Goal: Information Seeking & Learning: Learn about a topic

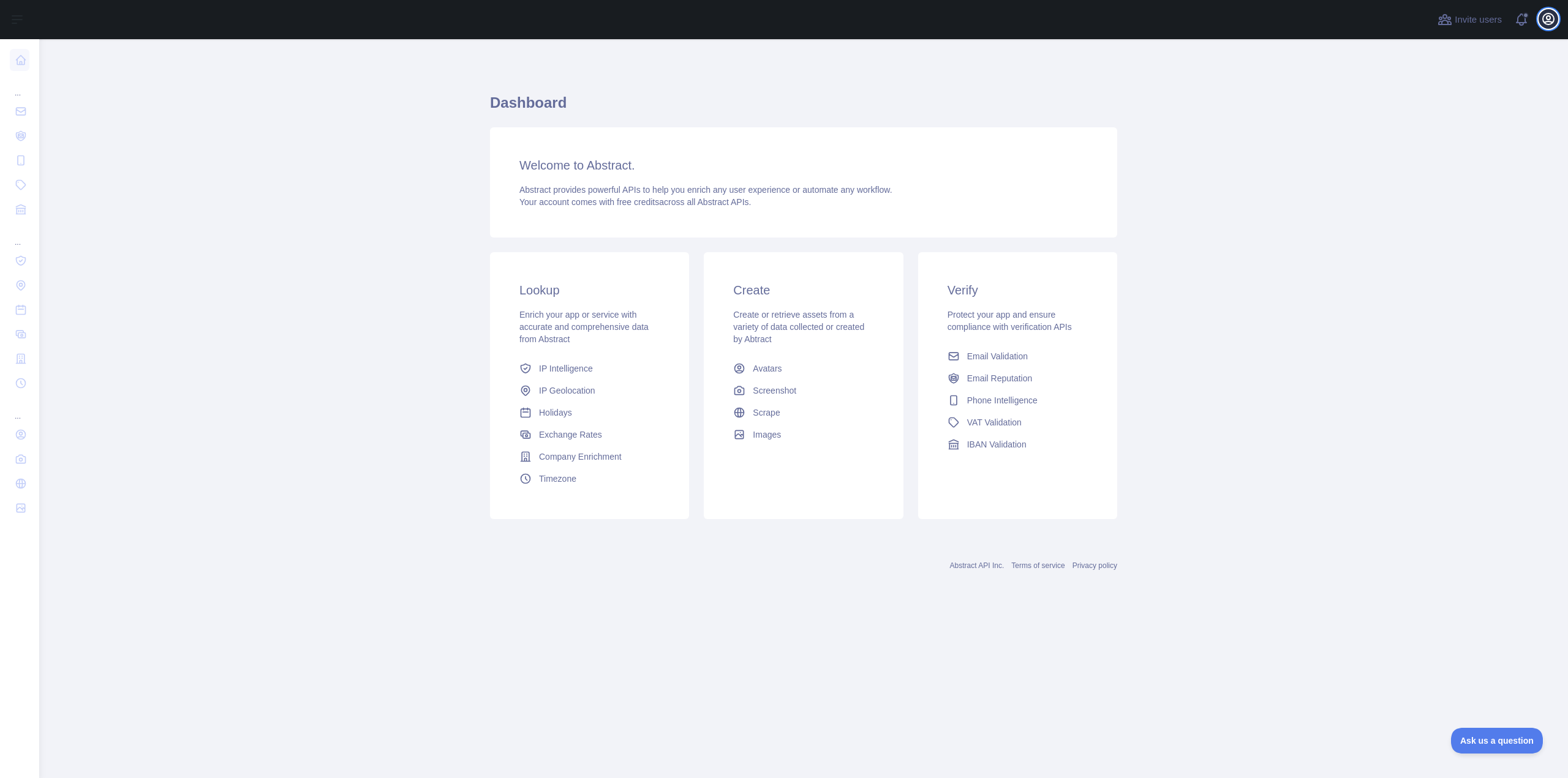
click at [1552, 20] on icon "button" at bounding box center [1548, 19] width 14 height 14
click at [627, 418] on link "Holidays" at bounding box center [589, 413] width 150 height 22
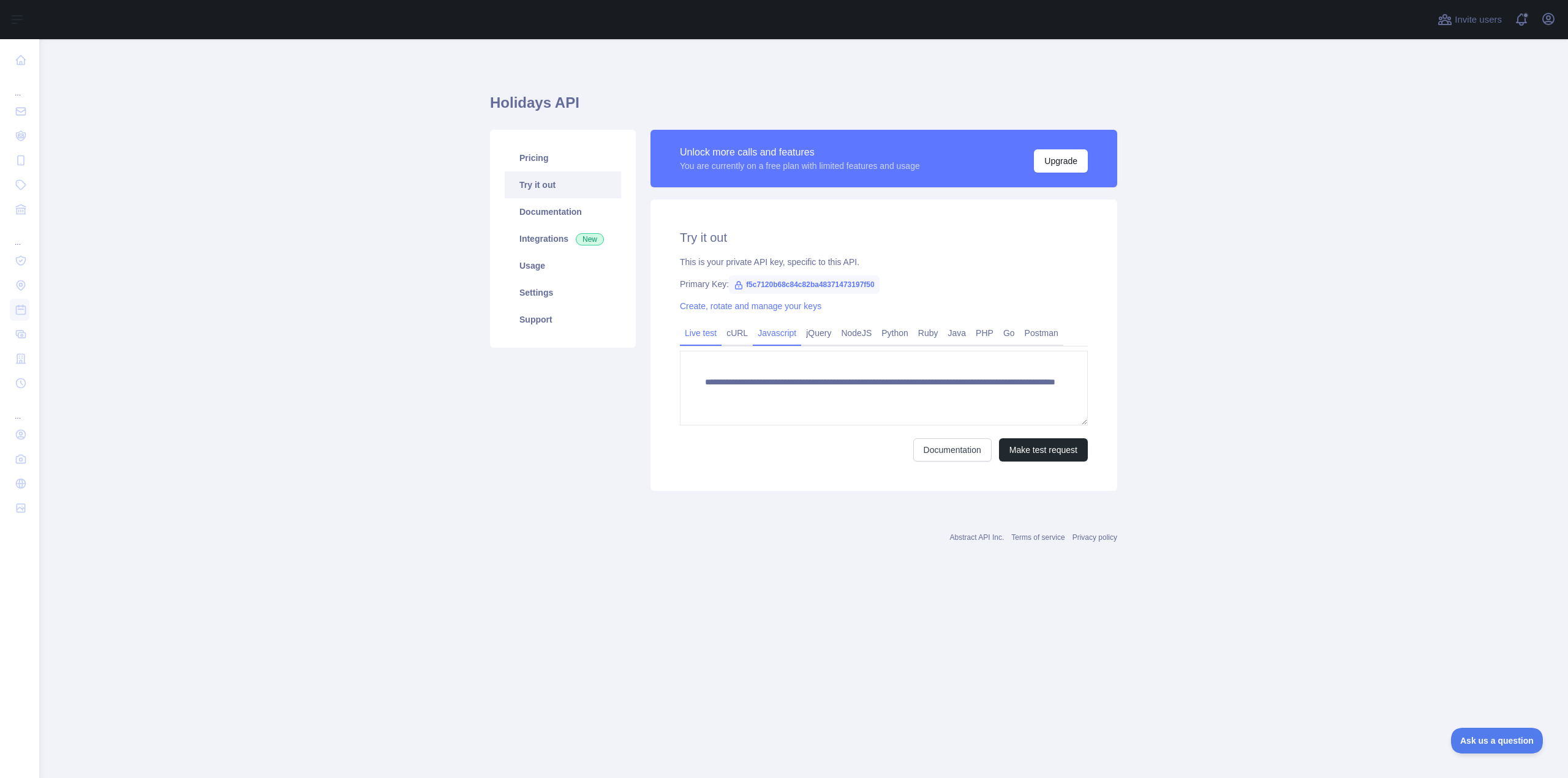
click at [777, 335] on link "Javascript" at bounding box center [776, 333] width 49 height 20
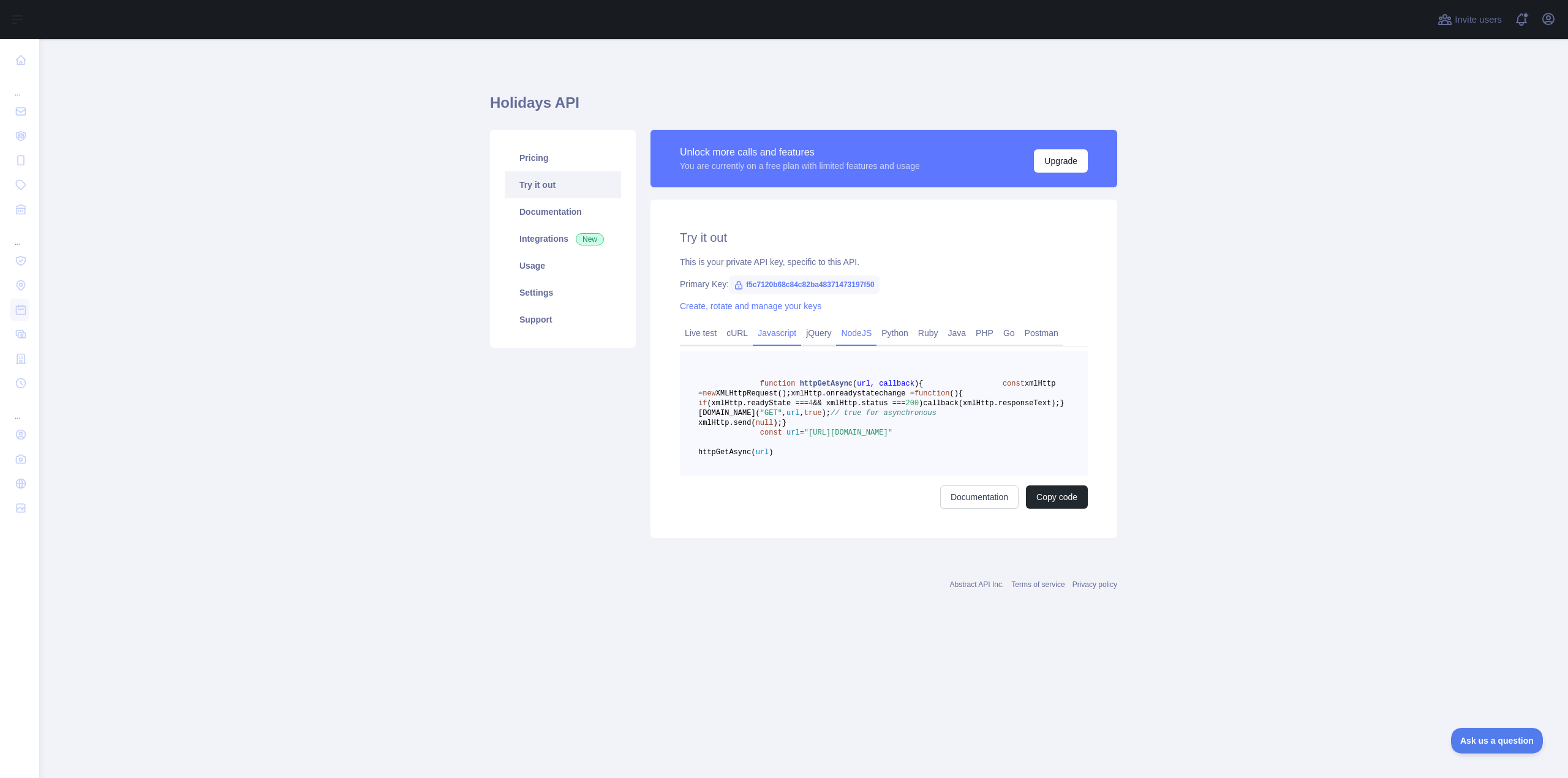
click at [862, 340] on link "NodeJS" at bounding box center [856, 333] width 40 height 20
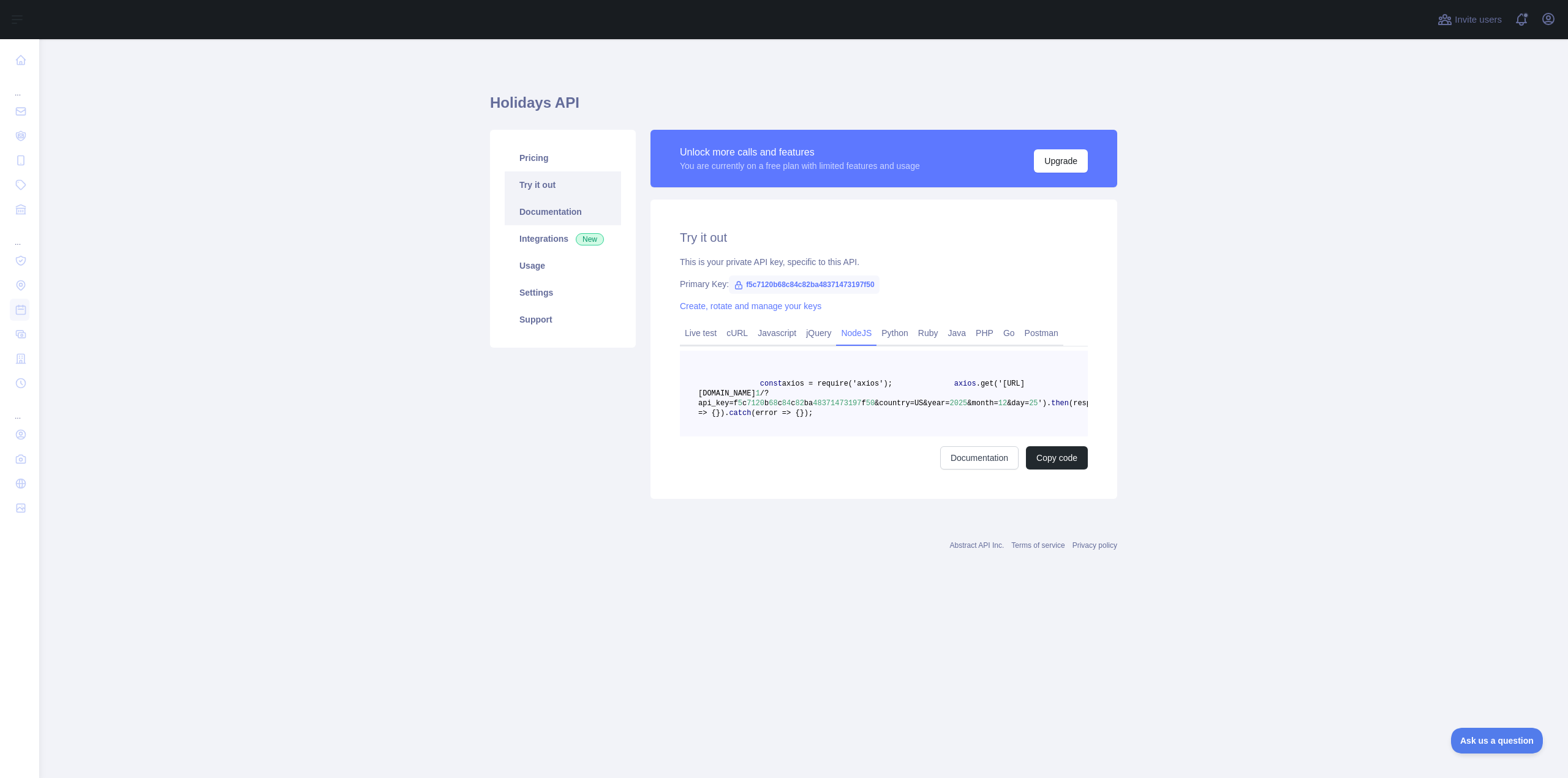
click at [562, 220] on link "Documentation" at bounding box center [563, 212] width 117 height 27
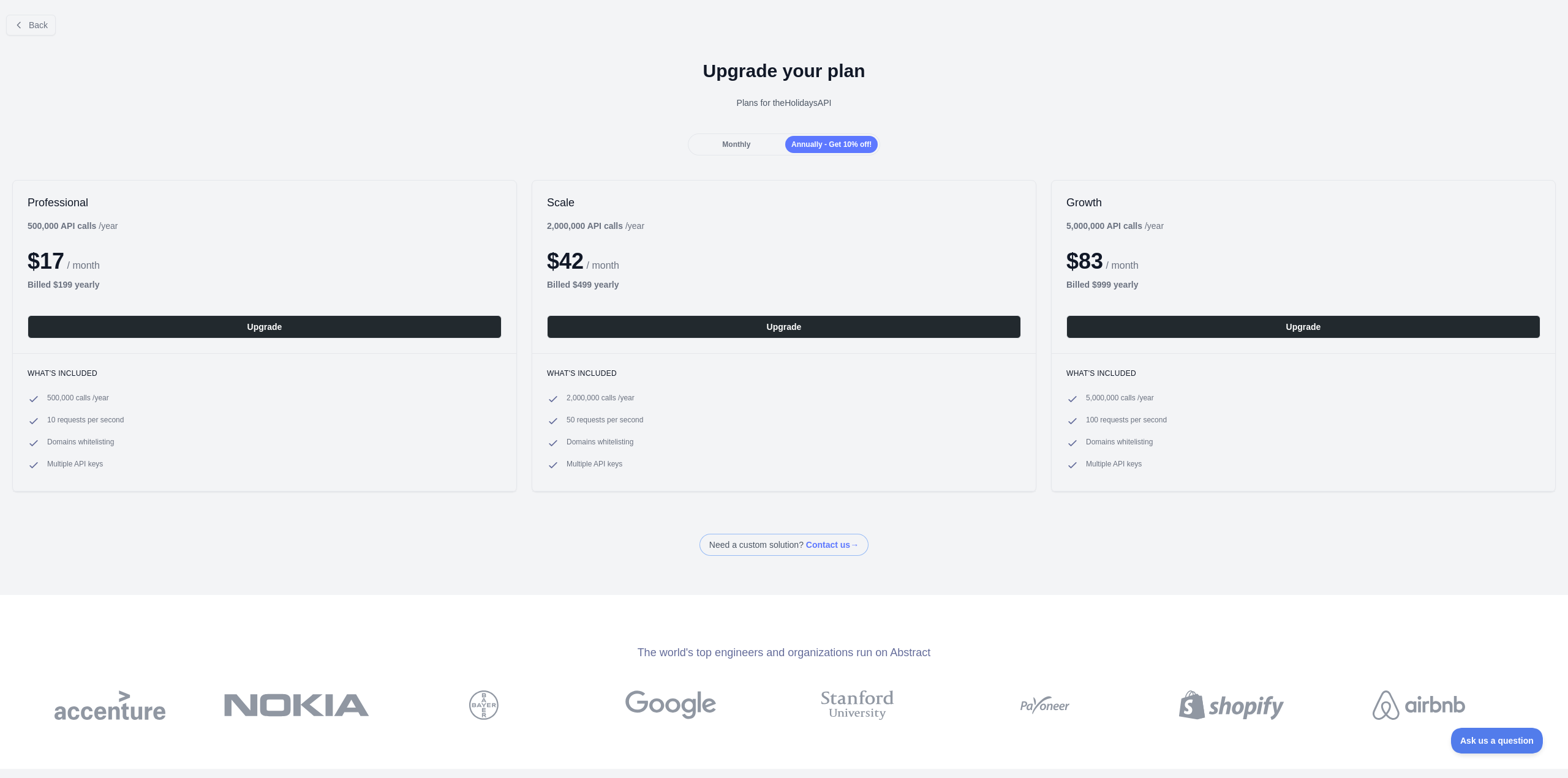
click at [747, 143] on span "Monthly" at bounding box center [735, 145] width 28 height 9
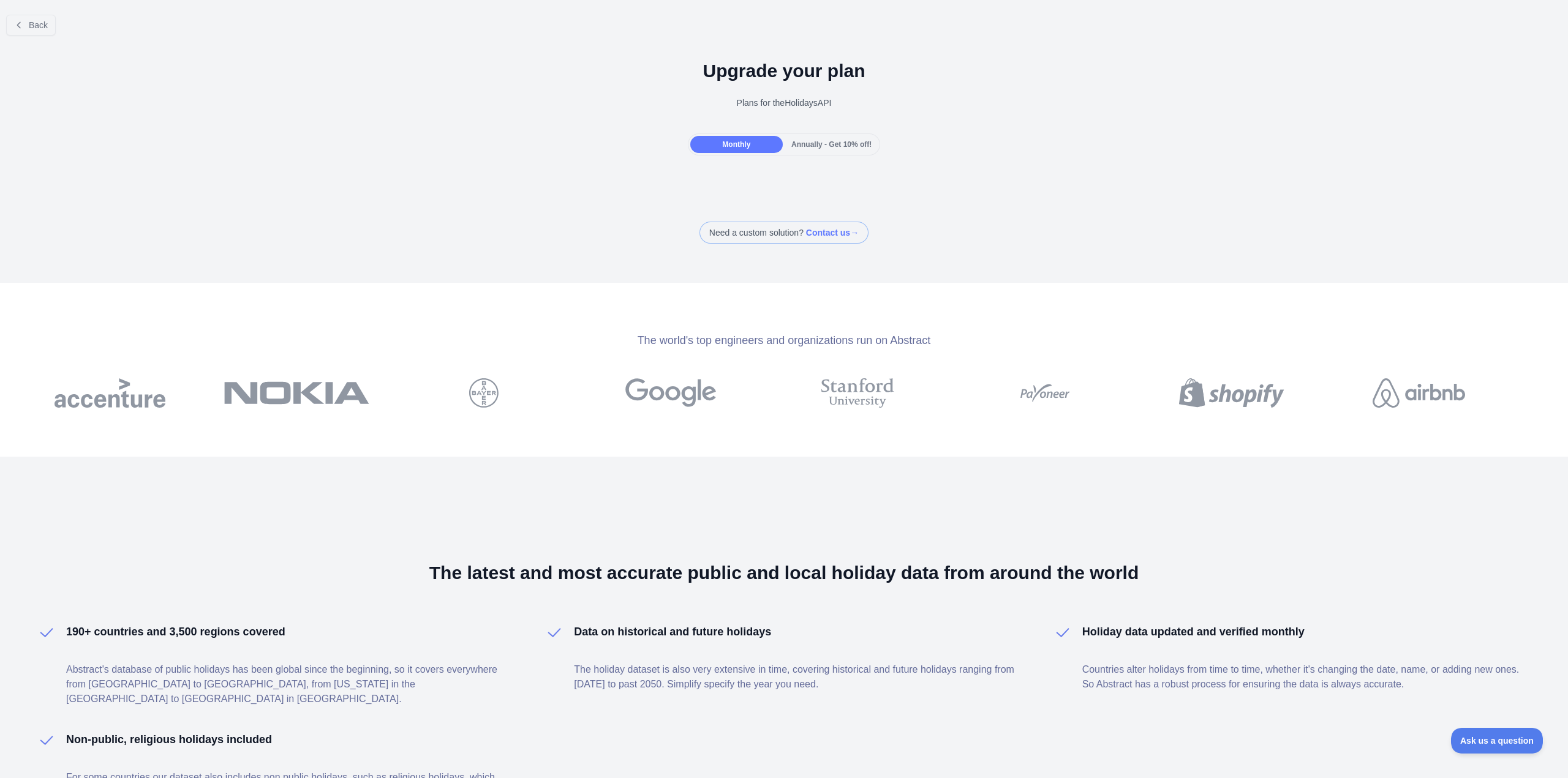
click at [811, 143] on span "Annually - Get 10% off!" at bounding box center [832, 145] width 80 height 9
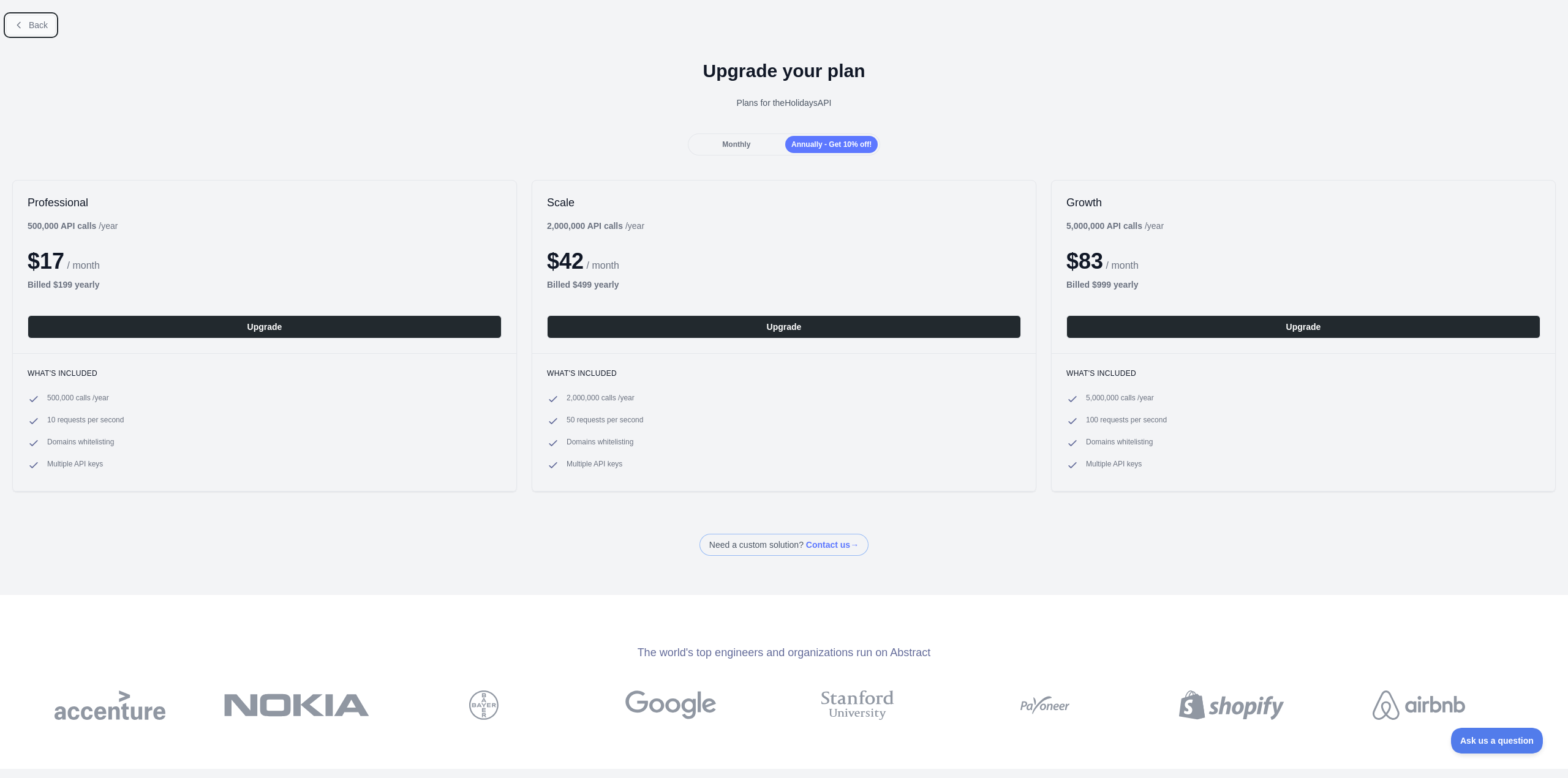
click at [27, 27] on button "Back" at bounding box center [31, 25] width 49 height 20
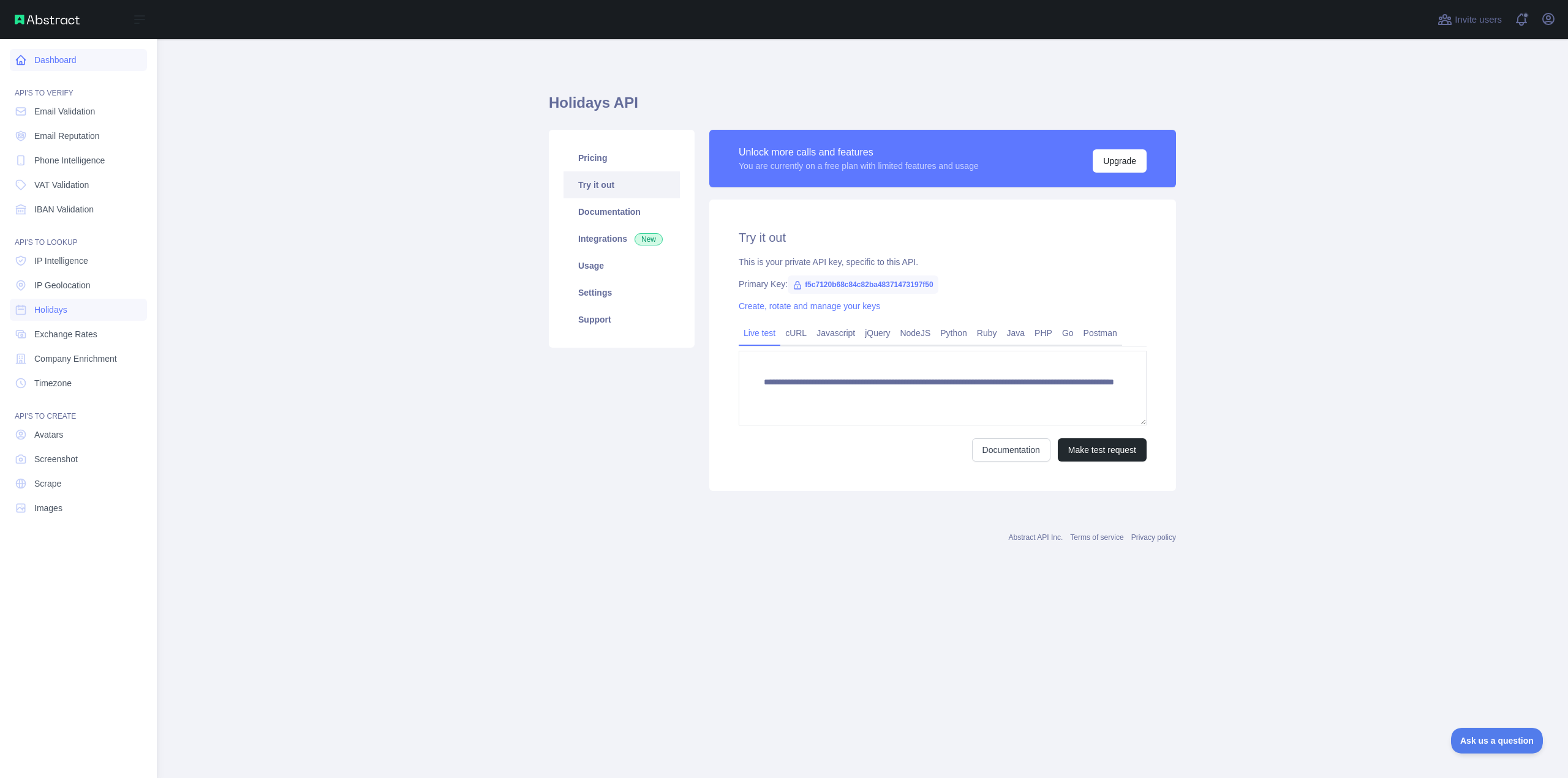
click at [60, 60] on link "Dashboard" at bounding box center [78, 60] width 137 height 22
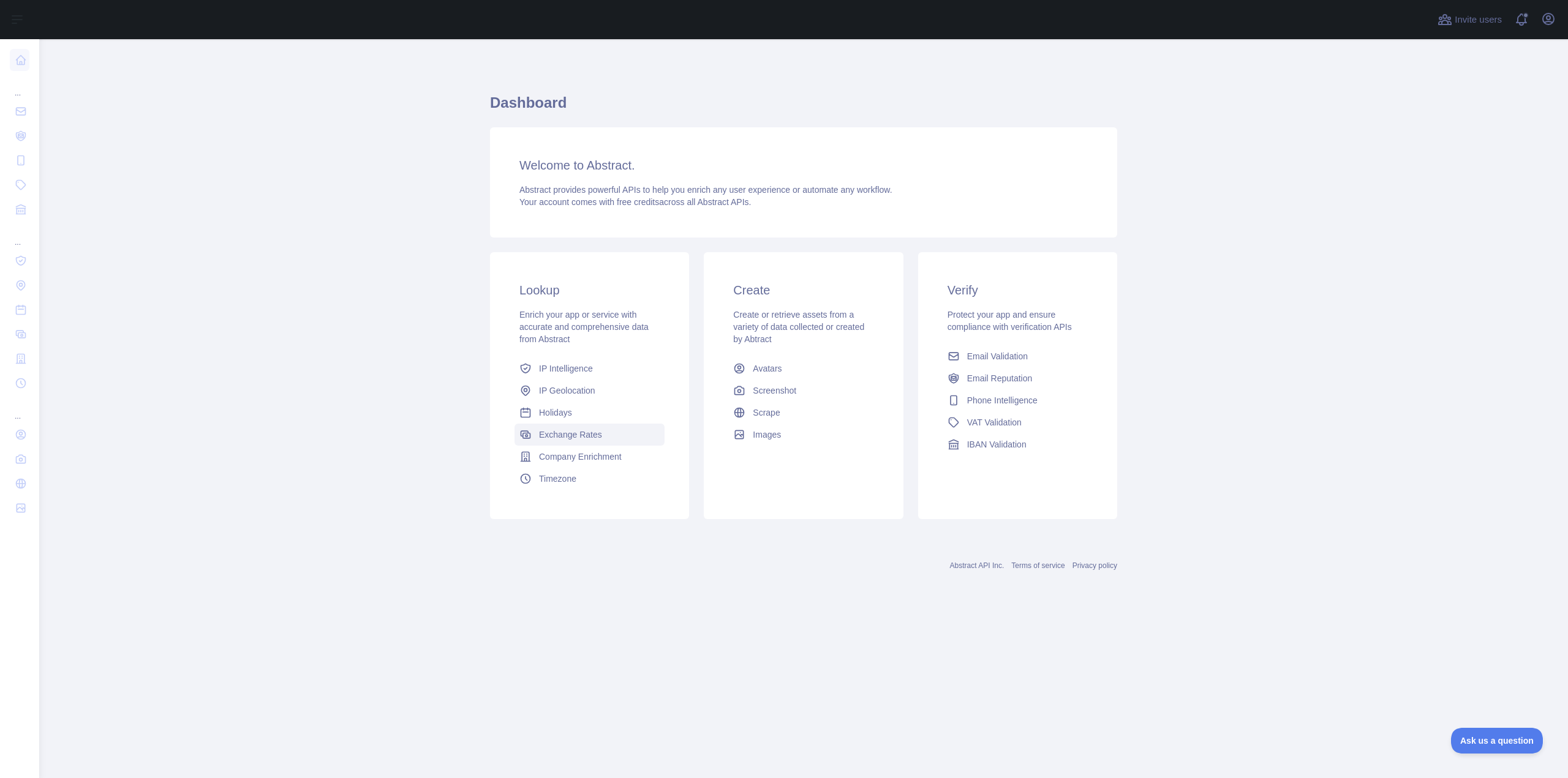
click at [620, 436] on link "Exchange Rates" at bounding box center [589, 435] width 150 height 22
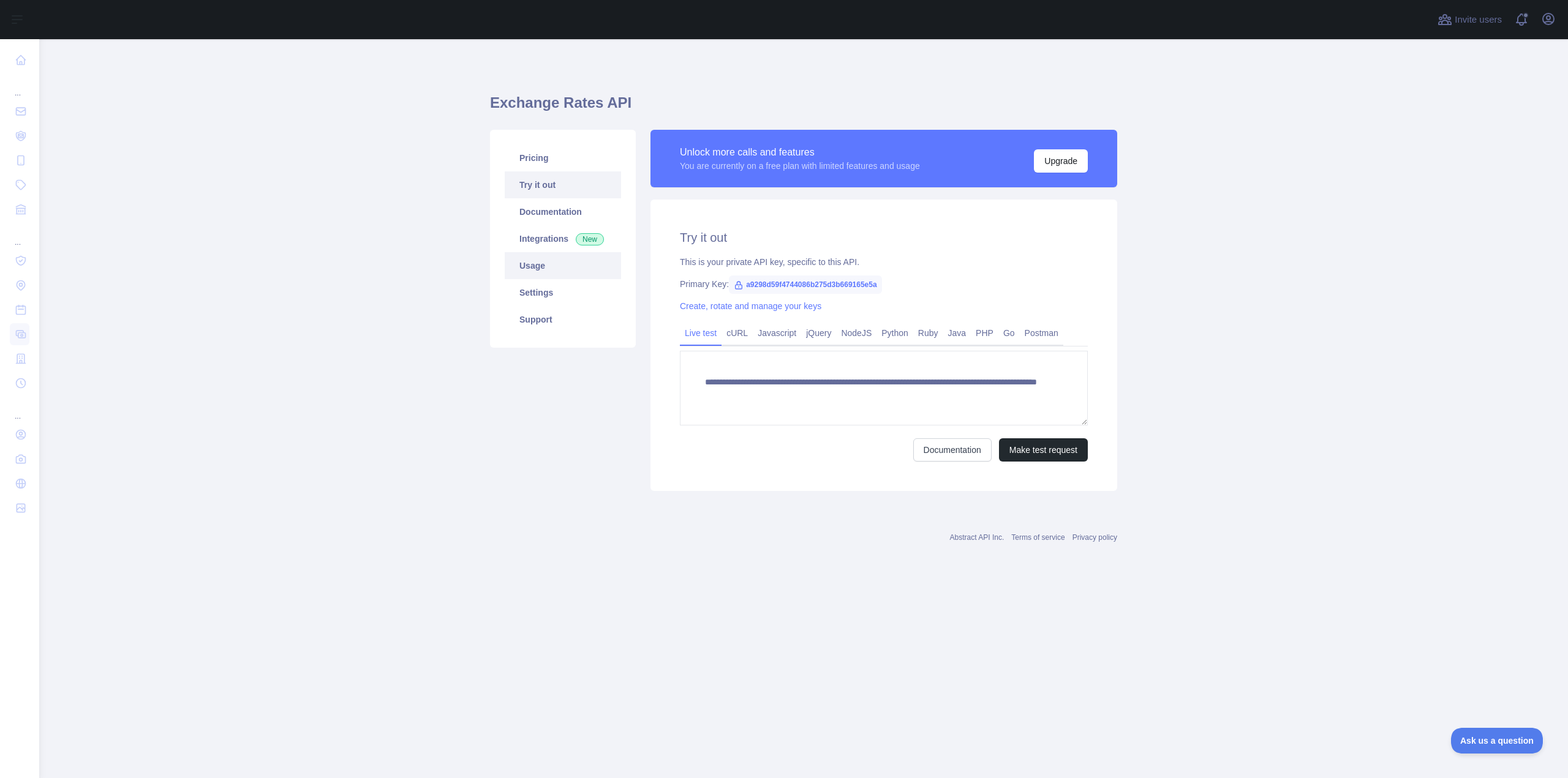
click at [560, 256] on link "Usage" at bounding box center [563, 266] width 117 height 27
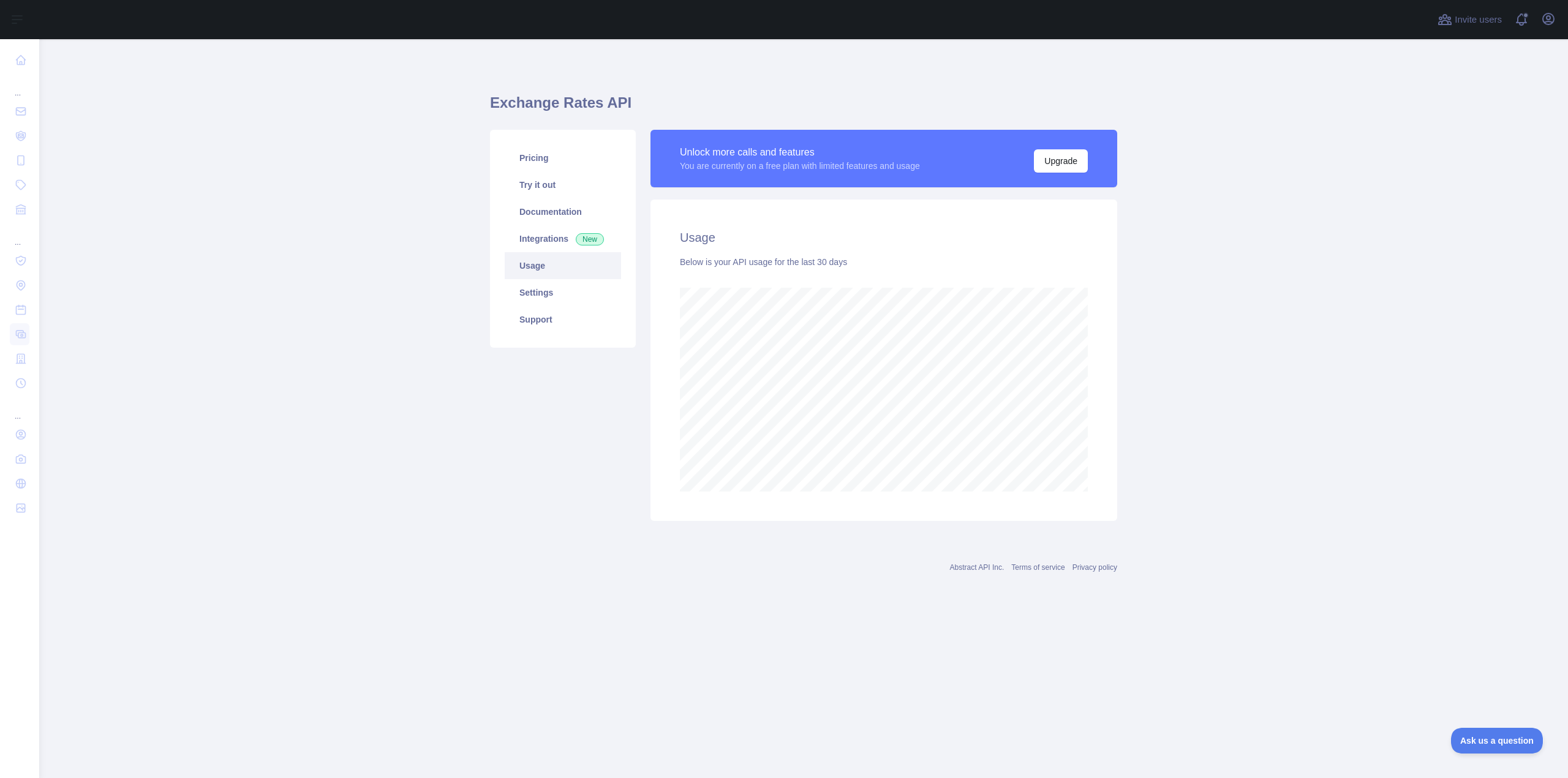
scroll to position [739, 1529]
click at [591, 192] on link "Try it out" at bounding box center [563, 185] width 117 height 27
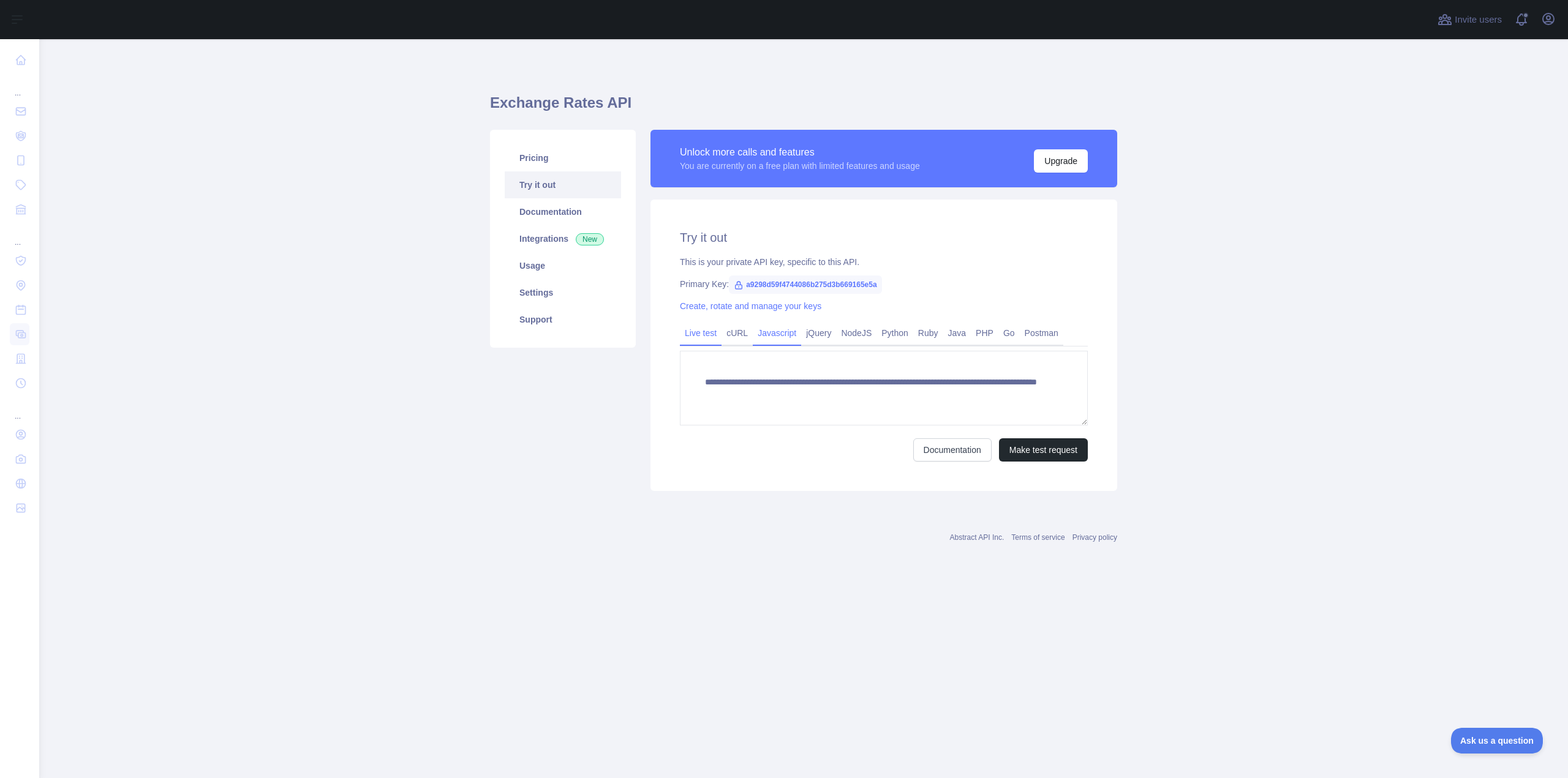
click at [770, 339] on link "Javascript" at bounding box center [776, 333] width 49 height 20
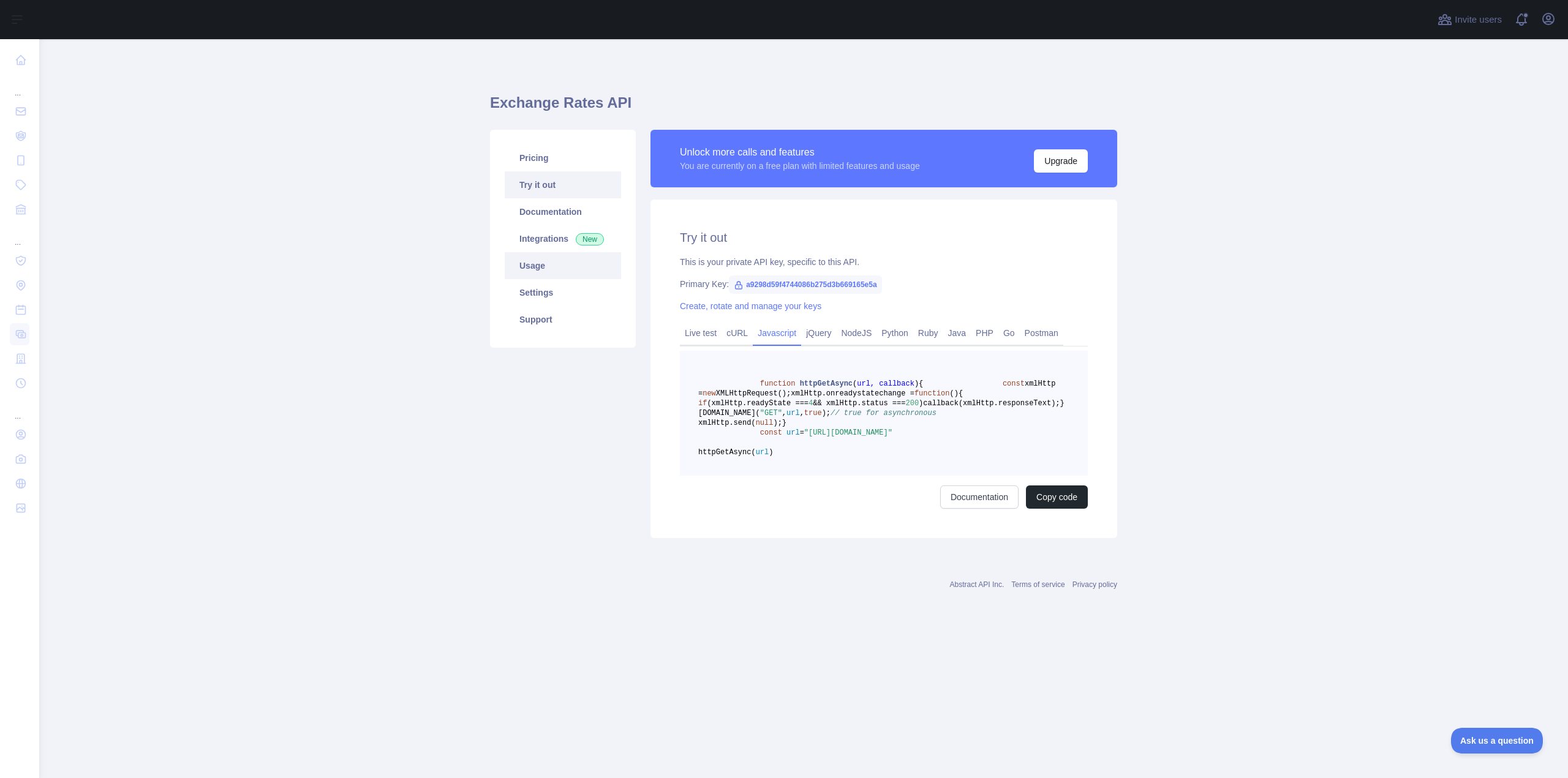
click at [551, 276] on link "Usage" at bounding box center [563, 266] width 117 height 27
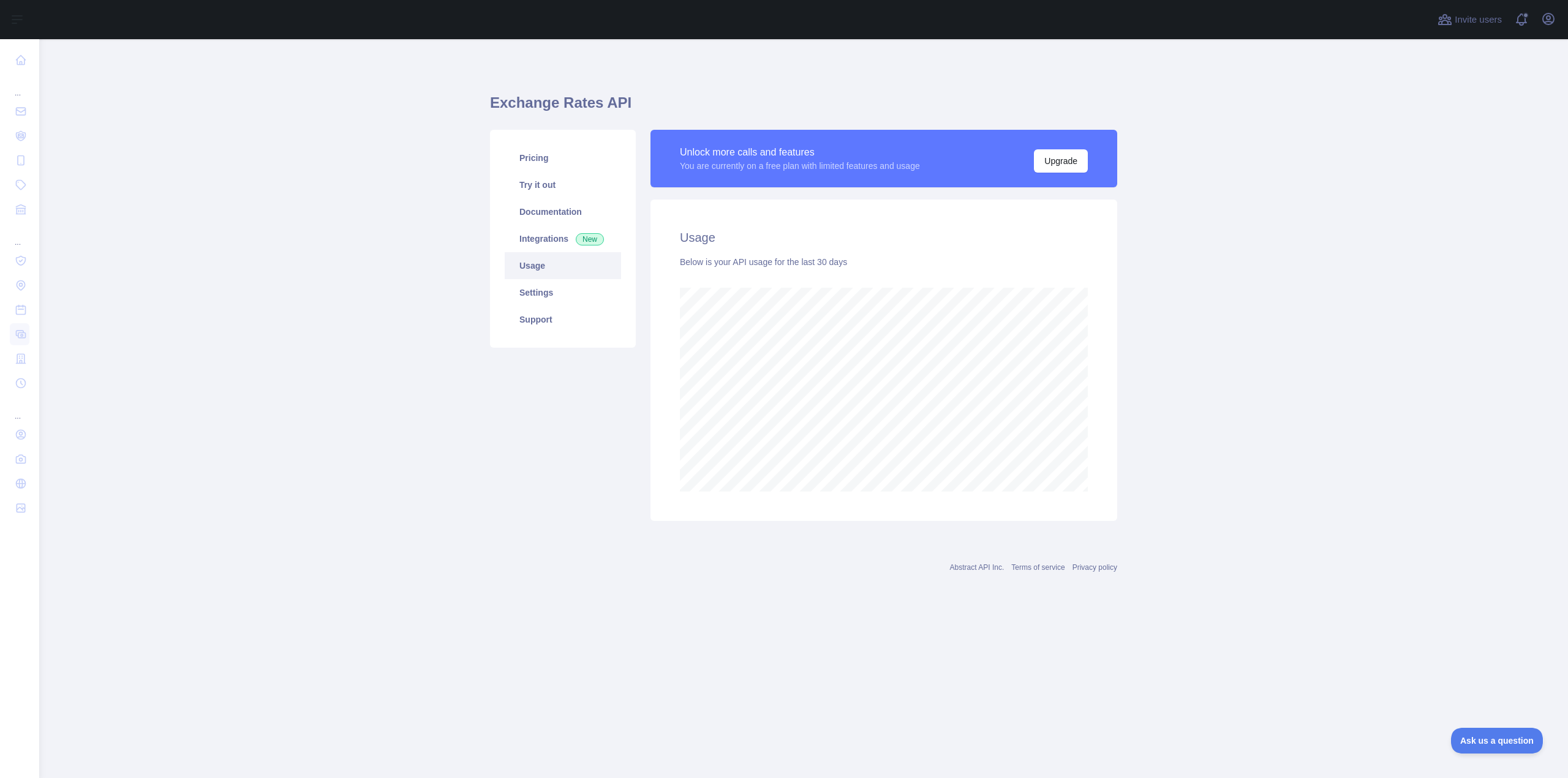
scroll to position [739, 1529]
click at [553, 291] on link "Settings" at bounding box center [563, 293] width 117 height 27
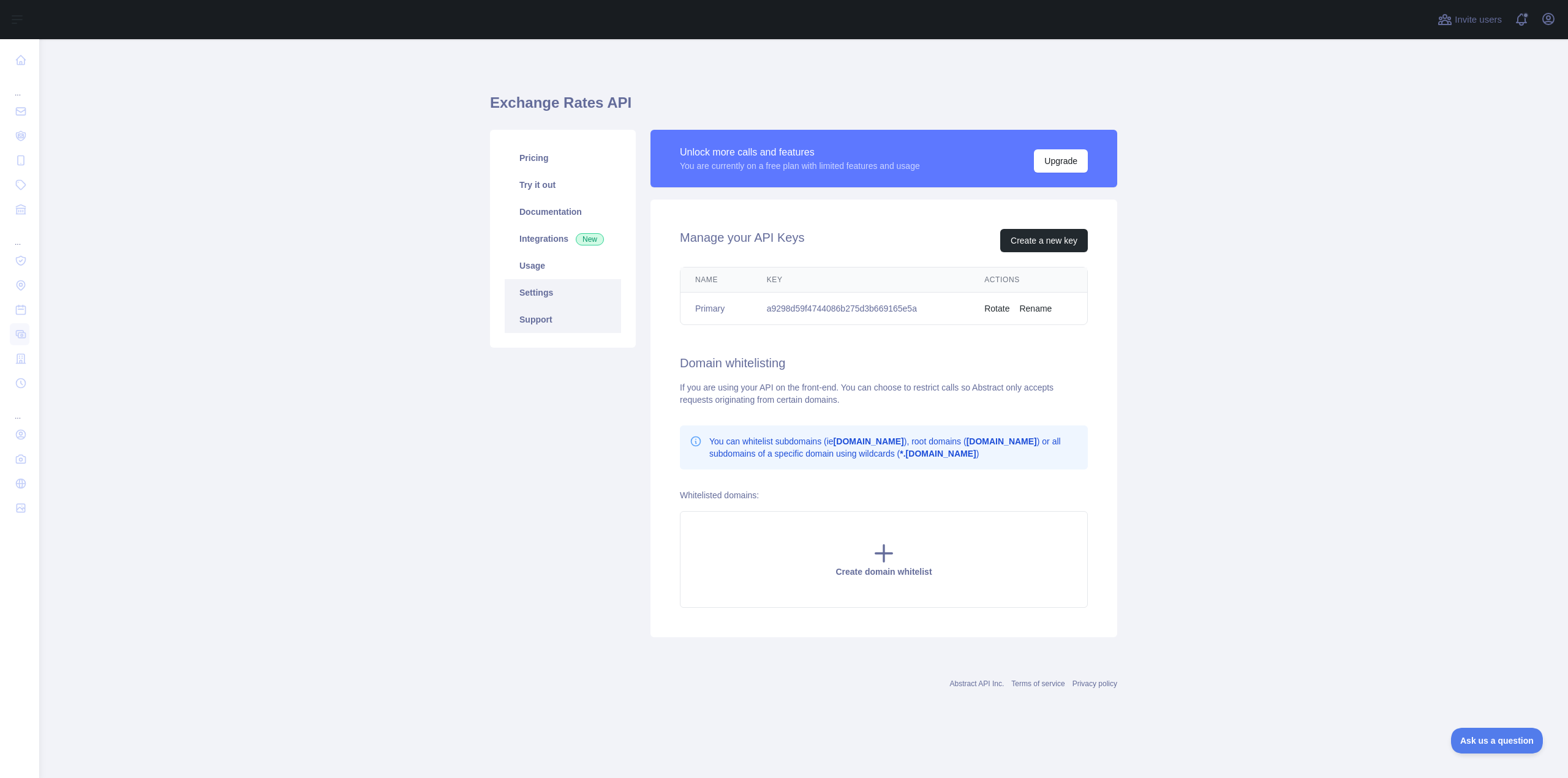
click at [551, 307] on link "Support" at bounding box center [563, 320] width 117 height 27
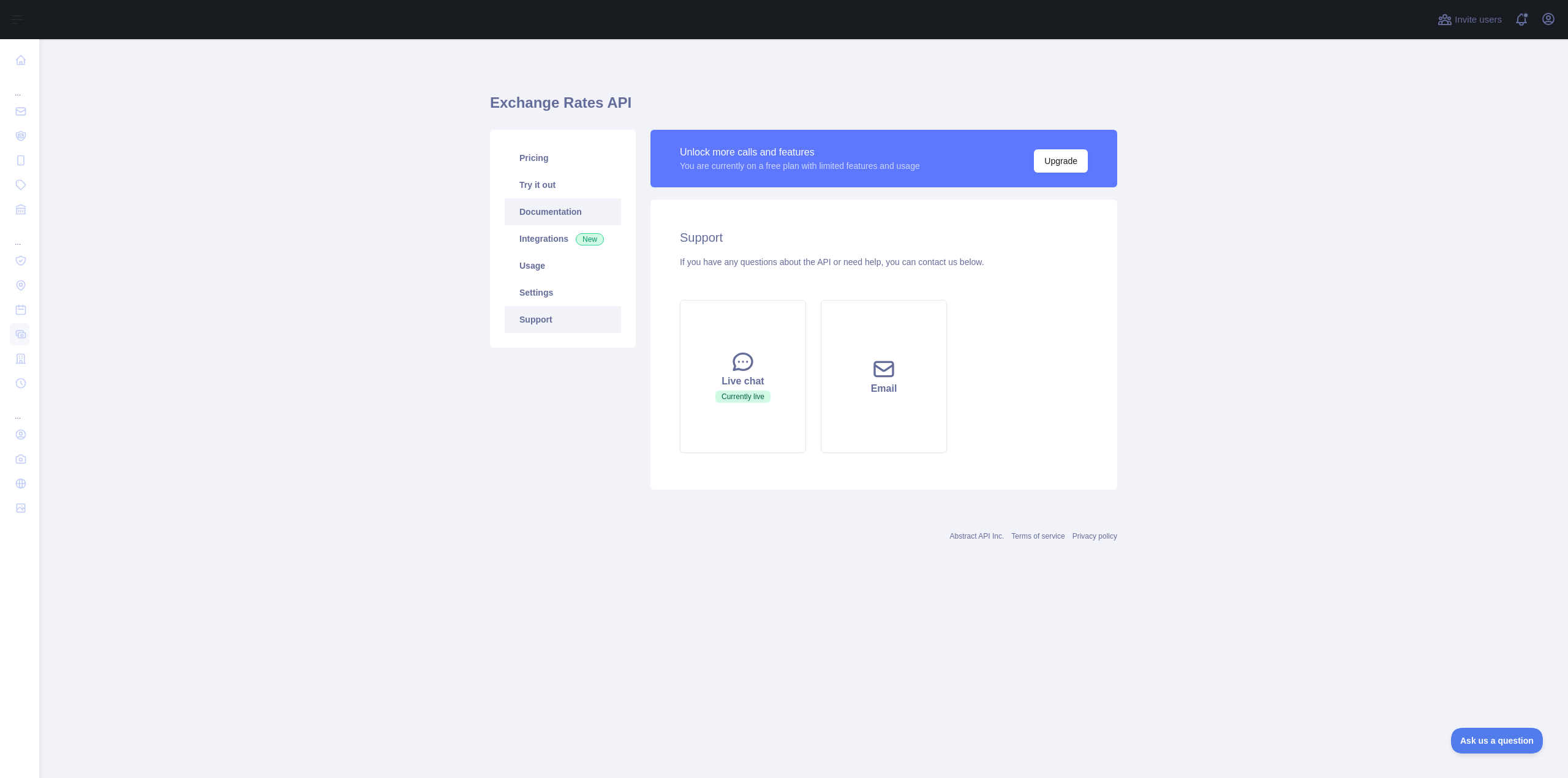
click at [547, 221] on link "Documentation" at bounding box center [563, 212] width 117 height 27
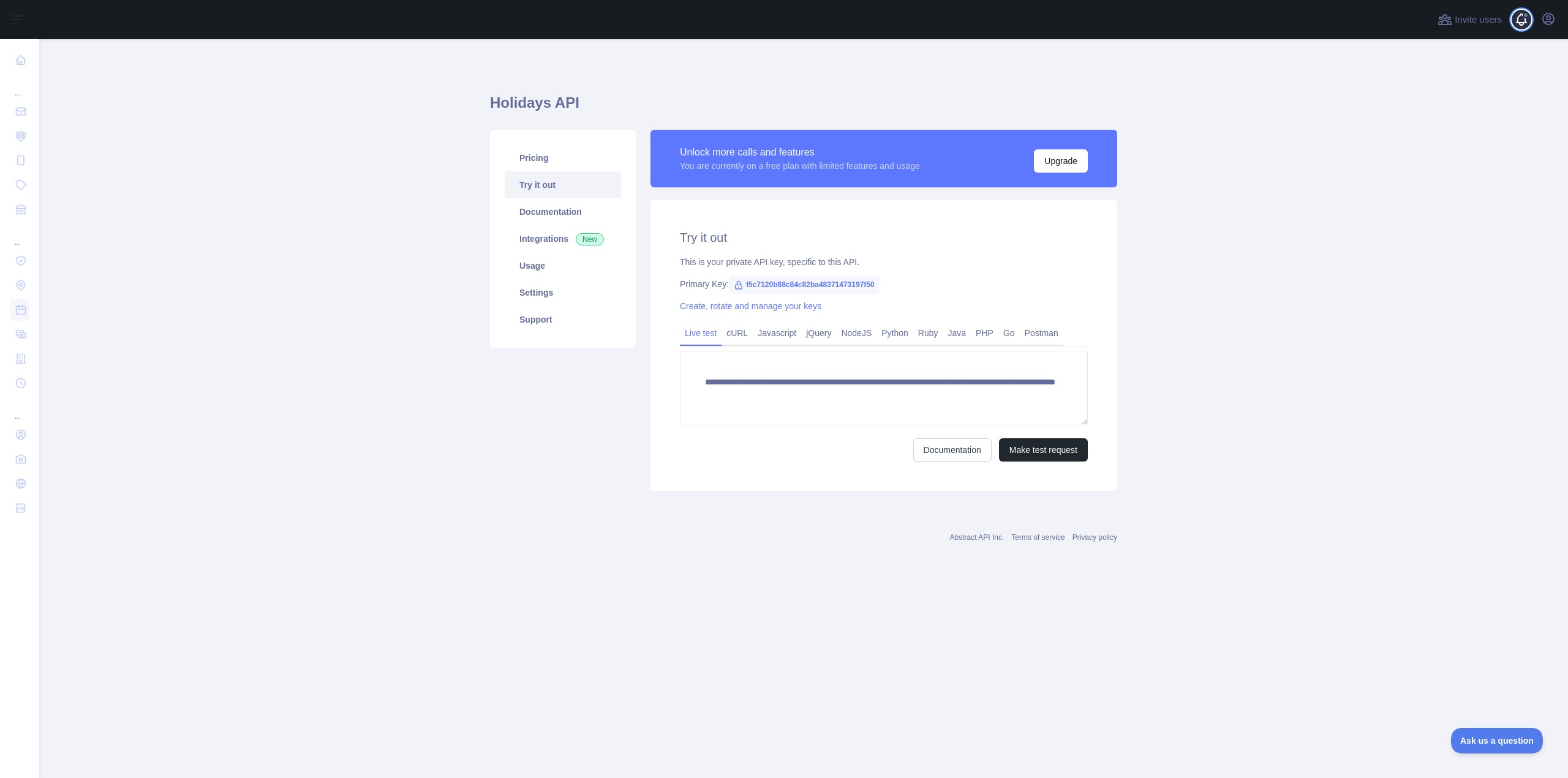
click at [1521, 23] on span at bounding box center [1525, 20] width 25 height 39
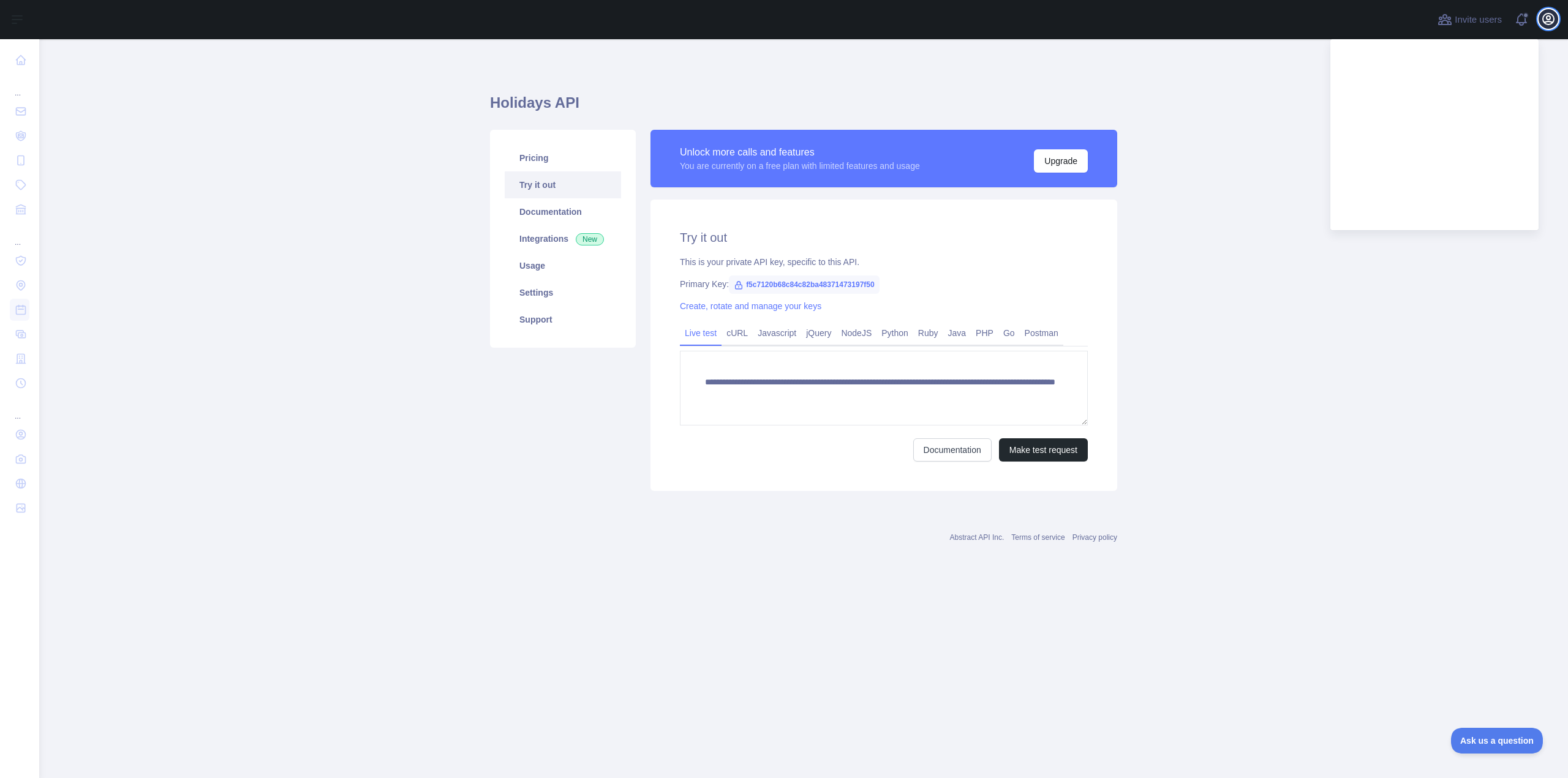
click at [1547, 20] on icon "button" at bounding box center [1548, 19] width 14 height 14
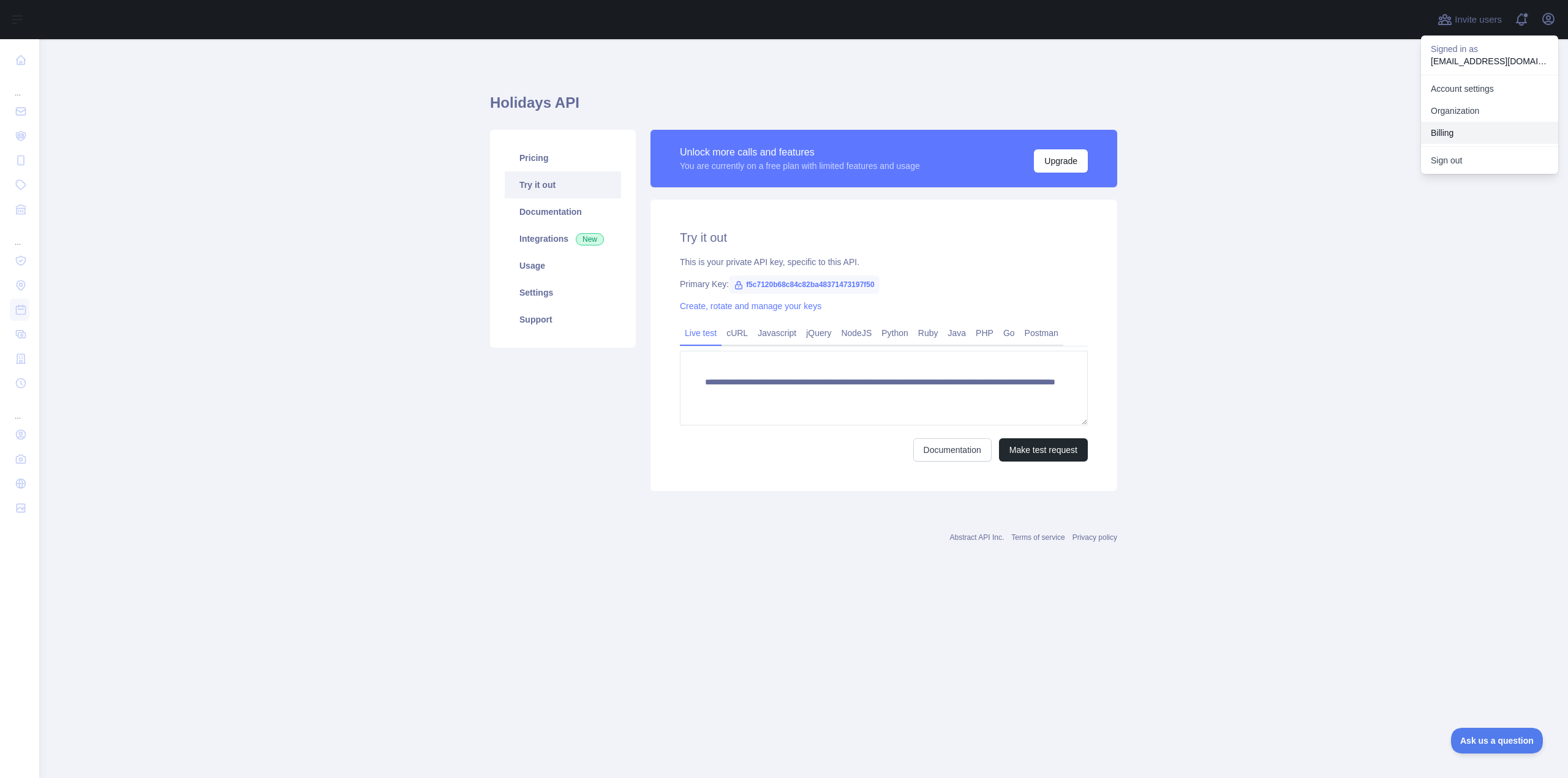
click at [1474, 126] on button "Billing" at bounding box center [1489, 133] width 137 height 22
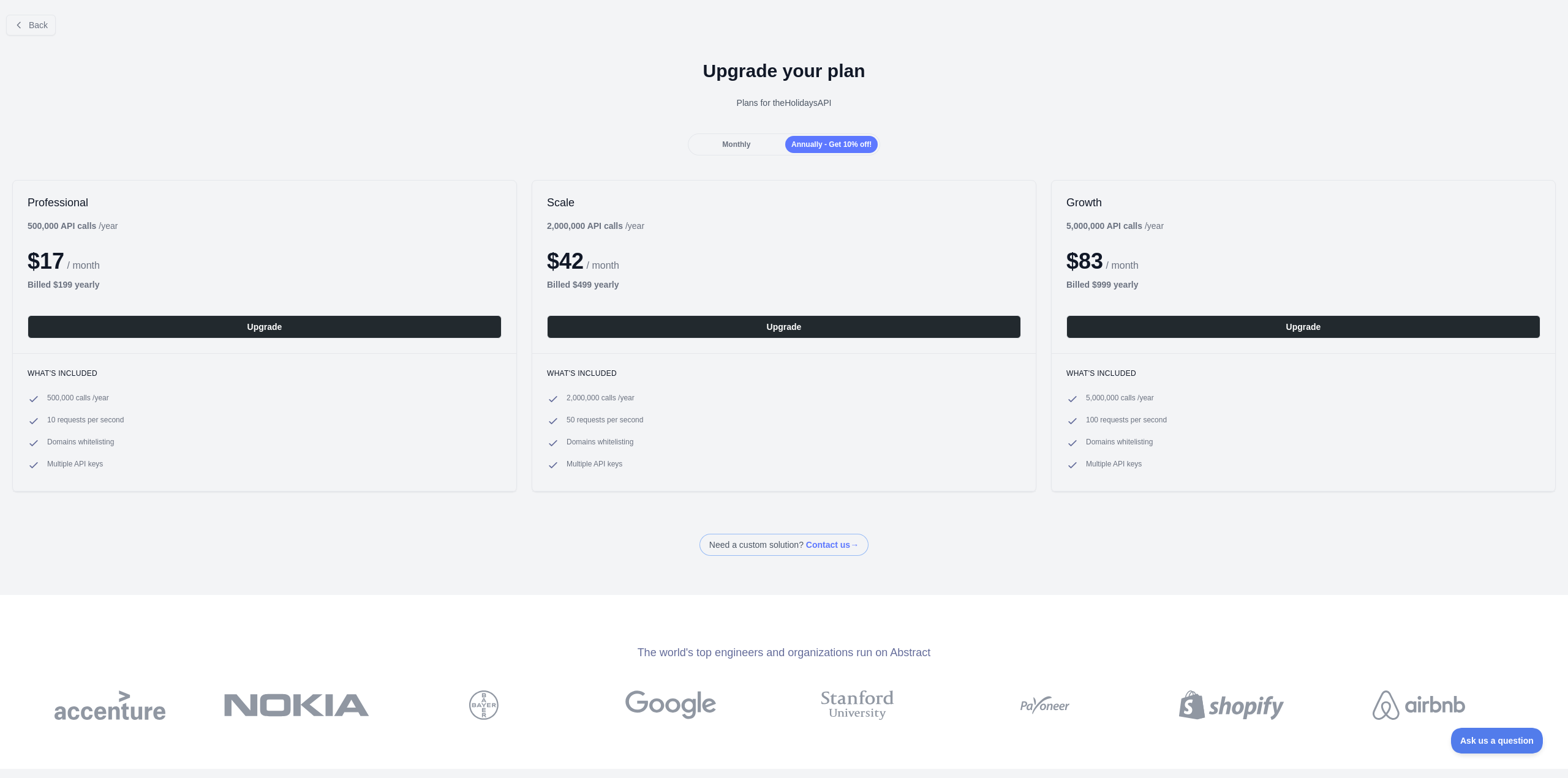
click at [753, 146] on div "Monthly" at bounding box center [736, 145] width 93 height 17
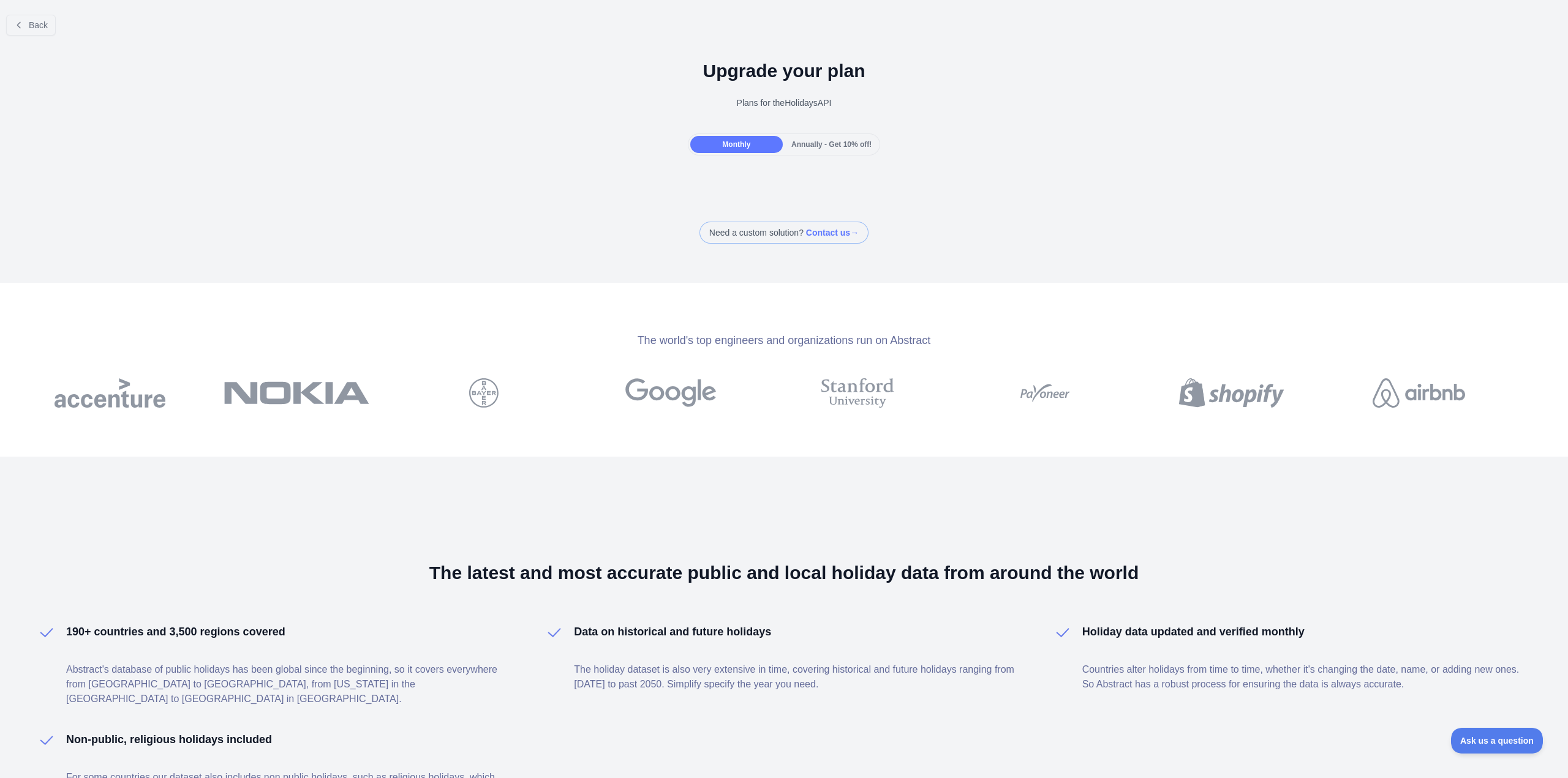
click at [798, 147] on span "Annually - Get 10% off!" at bounding box center [832, 145] width 80 height 9
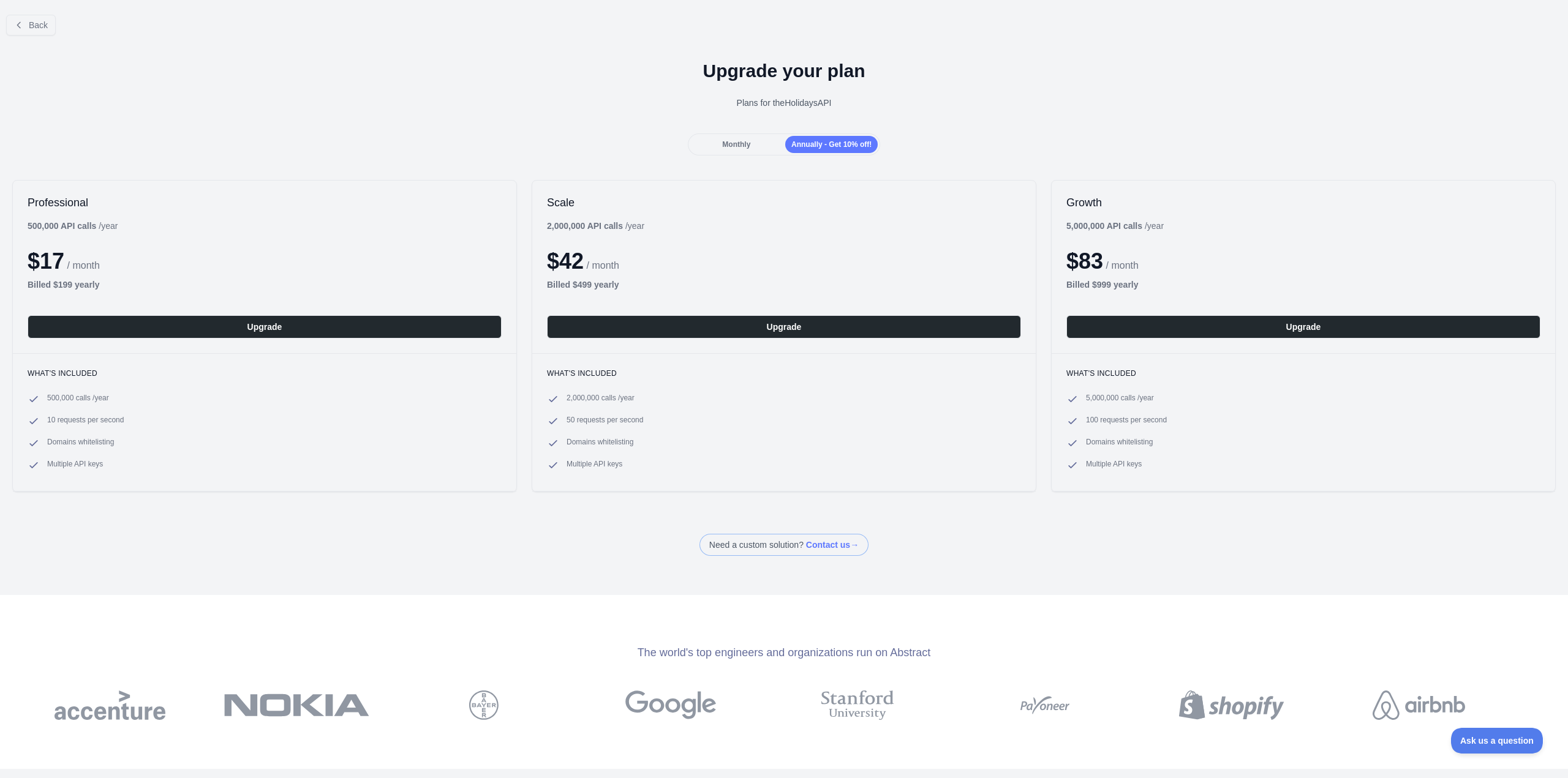
click at [739, 146] on span "Monthly" at bounding box center [735, 145] width 28 height 9
click at [753, 151] on div "Monthly" at bounding box center [736, 145] width 93 height 17
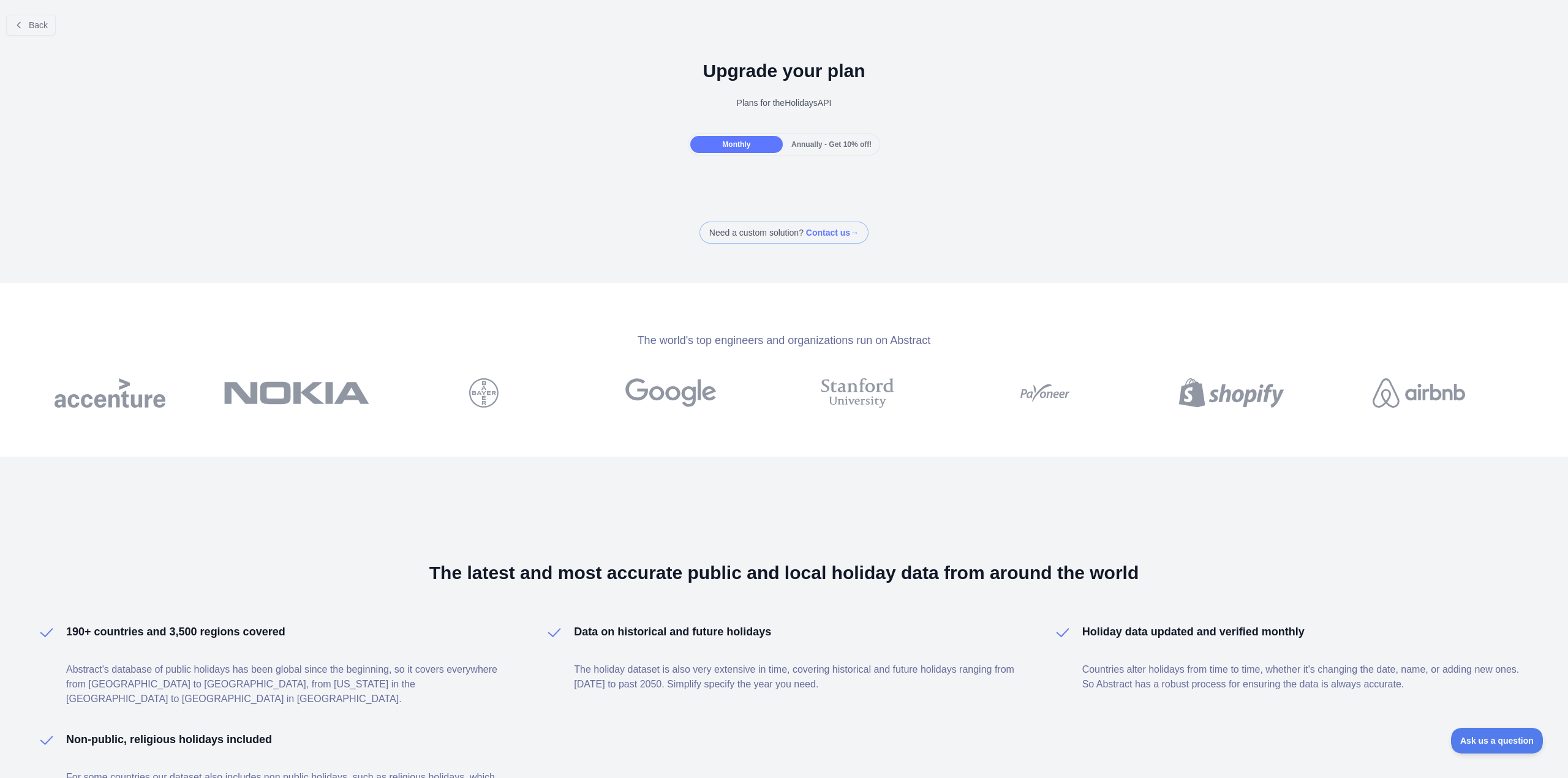
click at [811, 141] on span "Annually - Get 10% off!" at bounding box center [832, 145] width 80 height 9
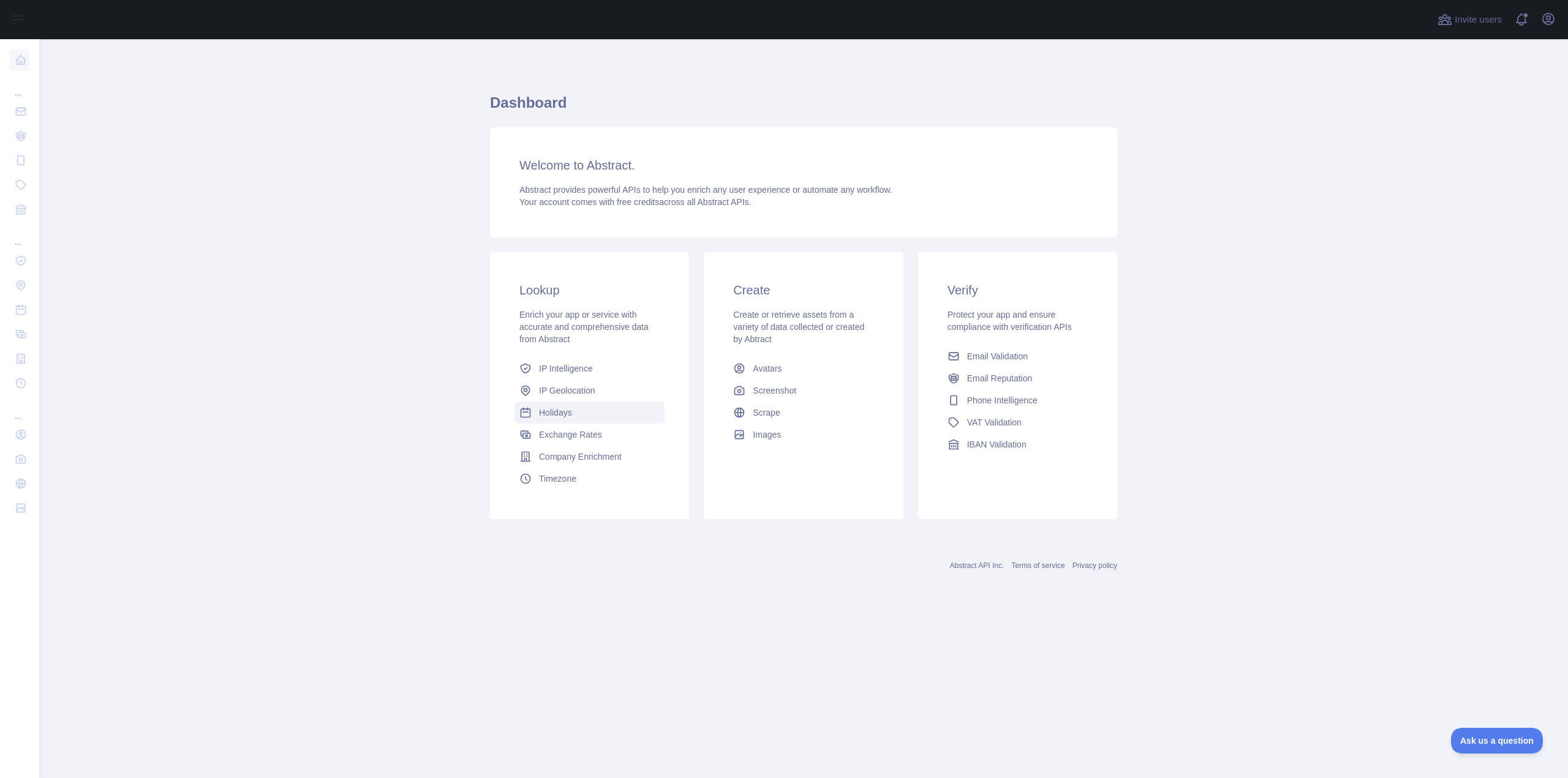
click at [564, 417] on span "Holidays" at bounding box center [555, 413] width 33 height 12
